Goal: Information Seeking & Learning: Learn about a topic

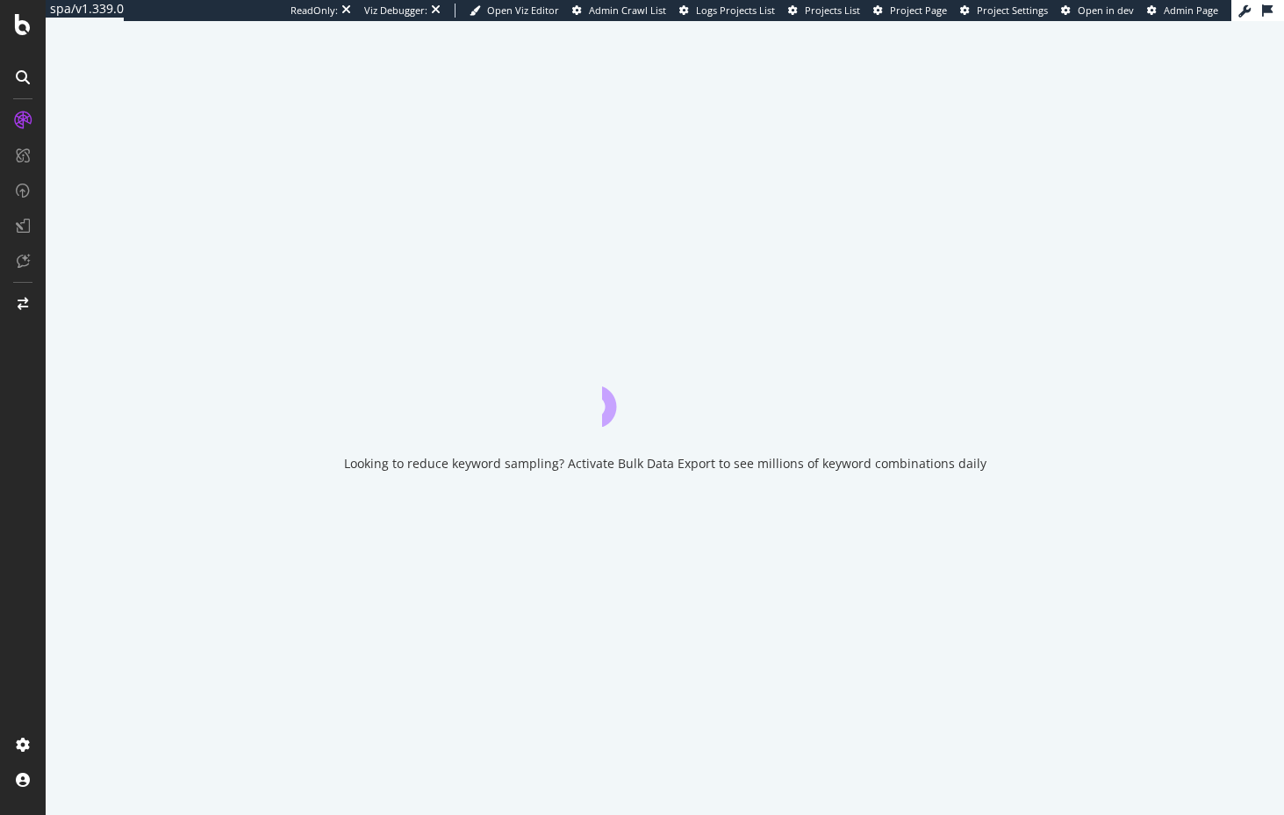
click at [643, 2] on div "ReadOnly: Viz Debugger: Open Viz Editor Admin Crawl List Logs Projects List Pro…" at bounding box center [761, 10] width 941 height 21
click at [640, 7] on span "Admin Crawl List" at bounding box center [627, 10] width 77 height 13
